Goal: Check status: Check status

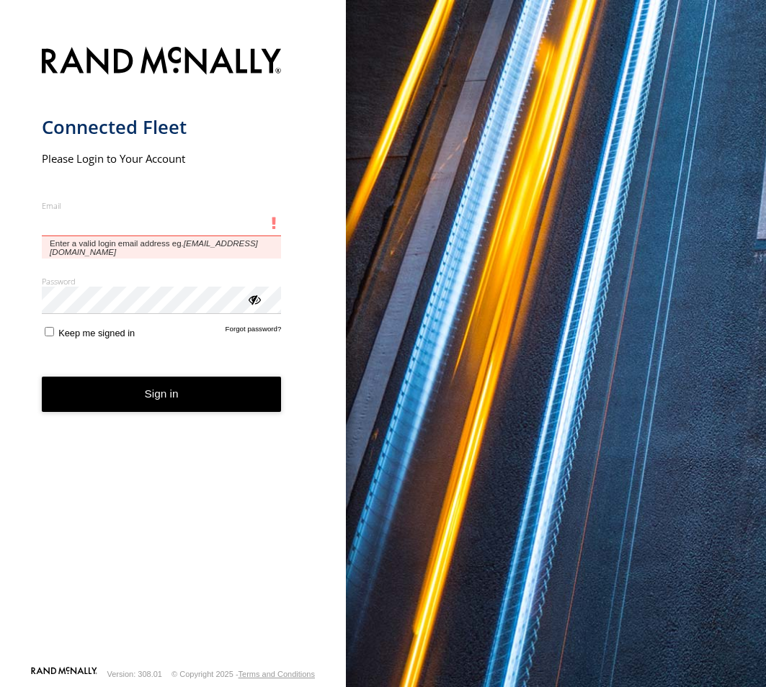
type input "**********"
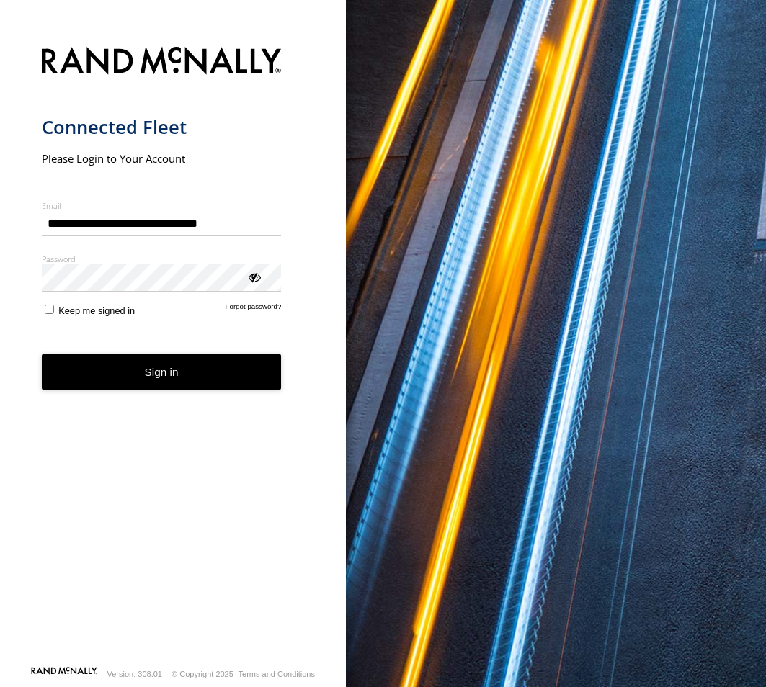
click at [228, 385] on button "Sign in" at bounding box center [162, 371] width 240 height 35
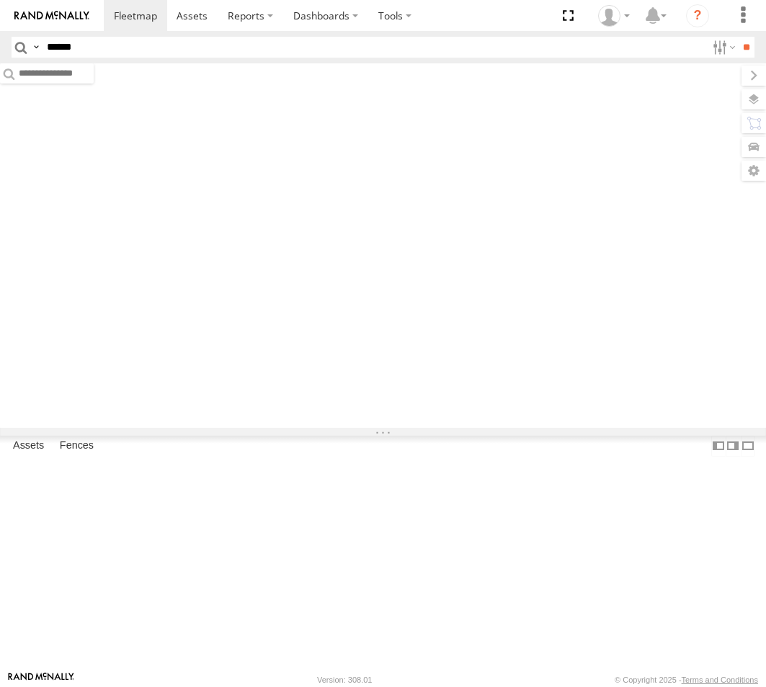
type input "*****"
click at [737, 37] on input "**" at bounding box center [745, 47] width 17 height 21
